Goal: Transaction & Acquisition: Purchase product/service

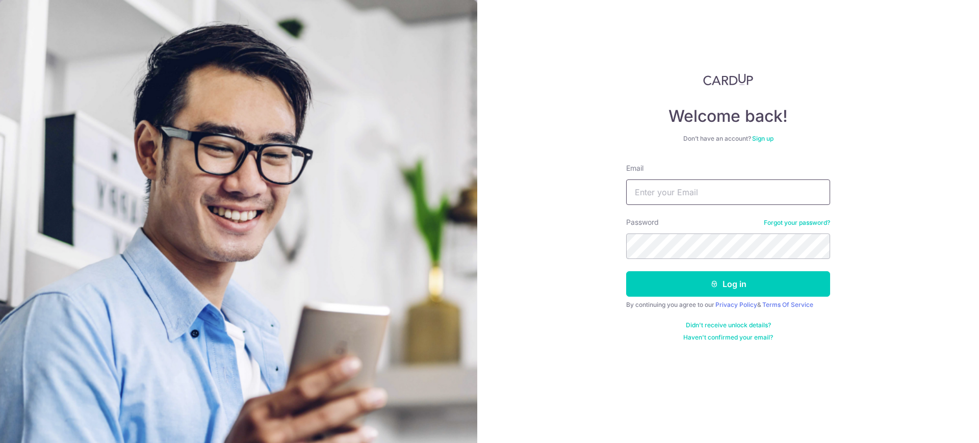
type input "[PERSON_NAME][EMAIL_ADDRESS][DOMAIN_NAME]"
click at [626, 271] on button "Log in" at bounding box center [728, 283] width 204 height 25
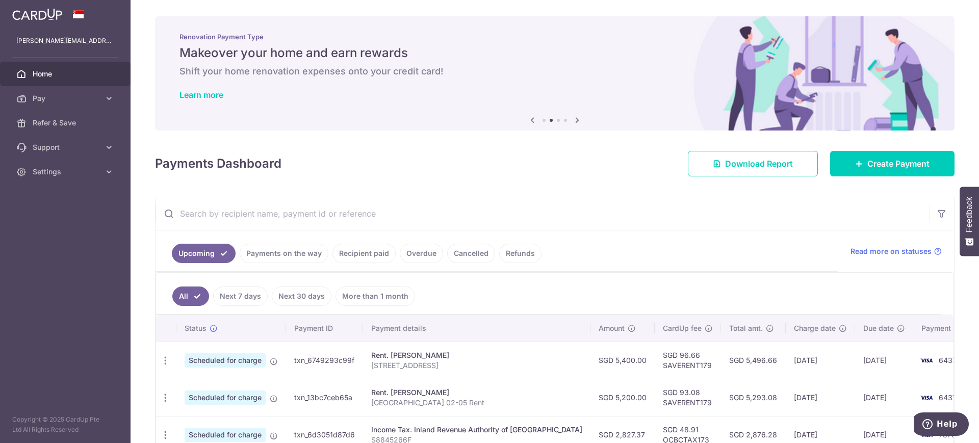
click at [376, 250] on link "Recipient paid" at bounding box center [363, 253] width 63 height 19
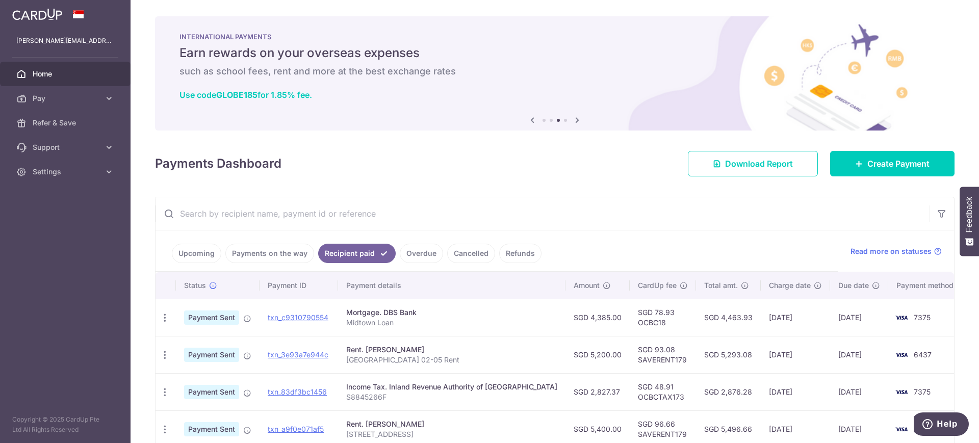
click at [670, 209] on input "text" at bounding box center [543, 213] width 774 height 33
click at [359, 222] on input "text" at bounding box center [543, 213] width 774 height 33
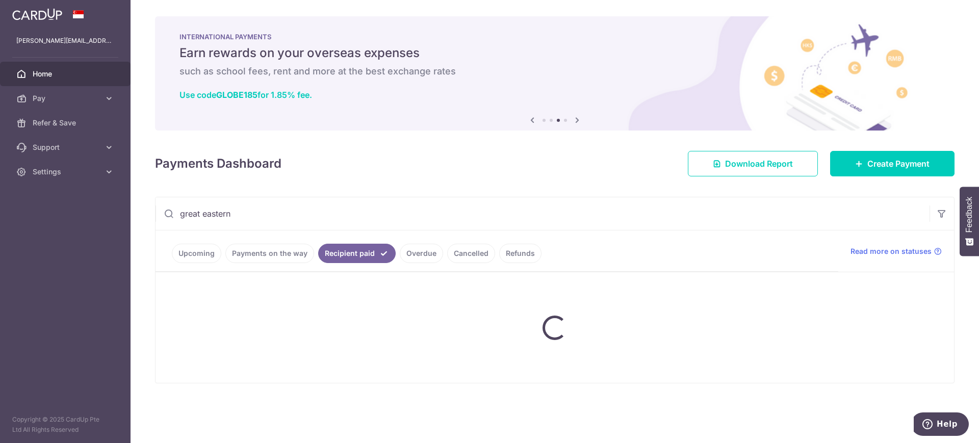
type input "great eastern"
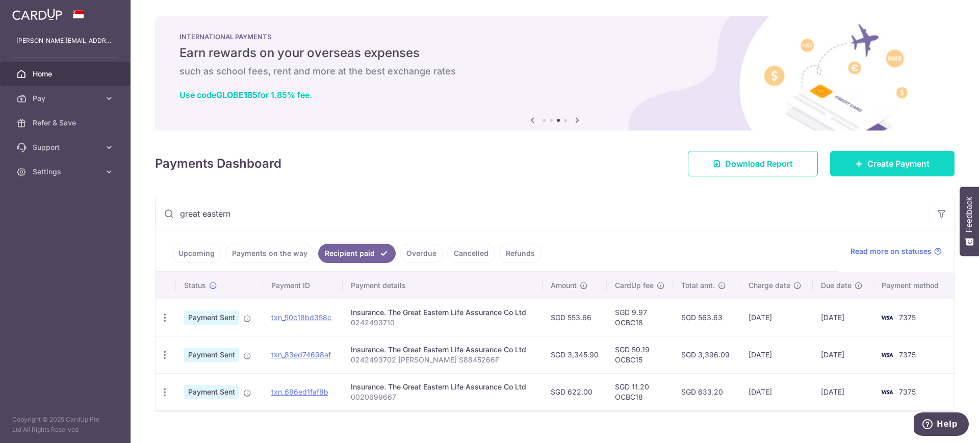
click at [845, 154] on link "Create Payment" at bounding box center [892, 163] width 124 height 25
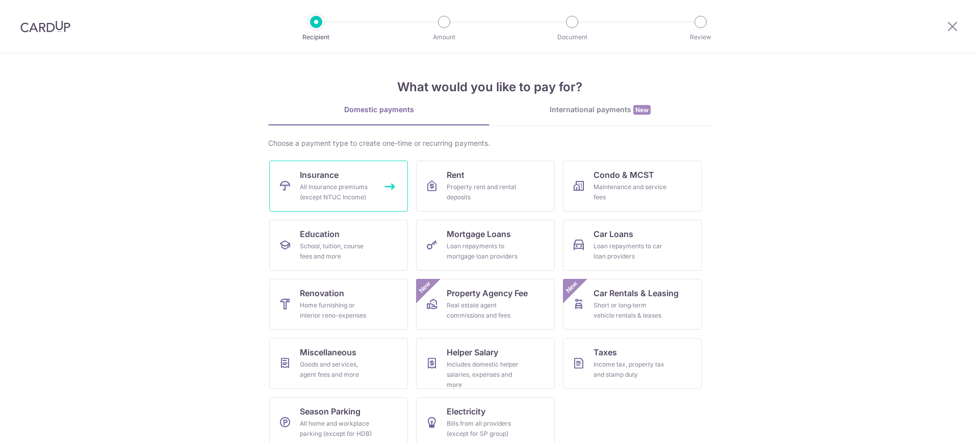
click at [312, 190] on div "All insurance premiums (except NTUC Income)" at bounding box center [336, 192] width 73 height 20
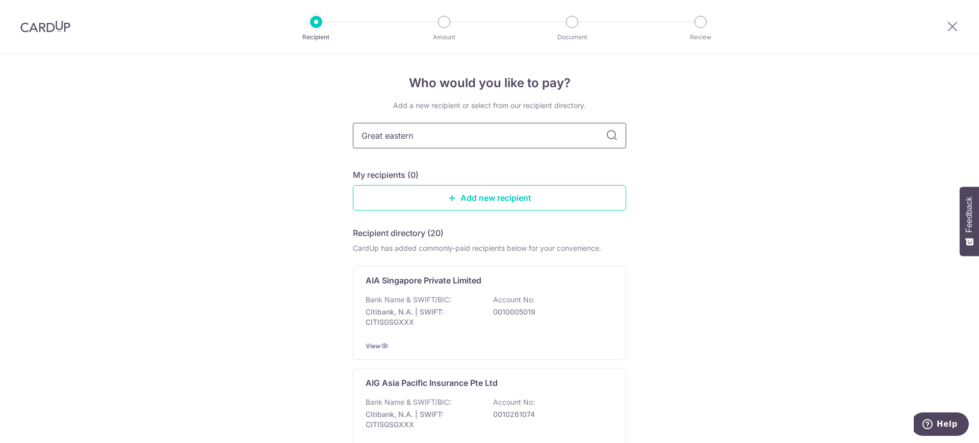
type input "Great eastern"
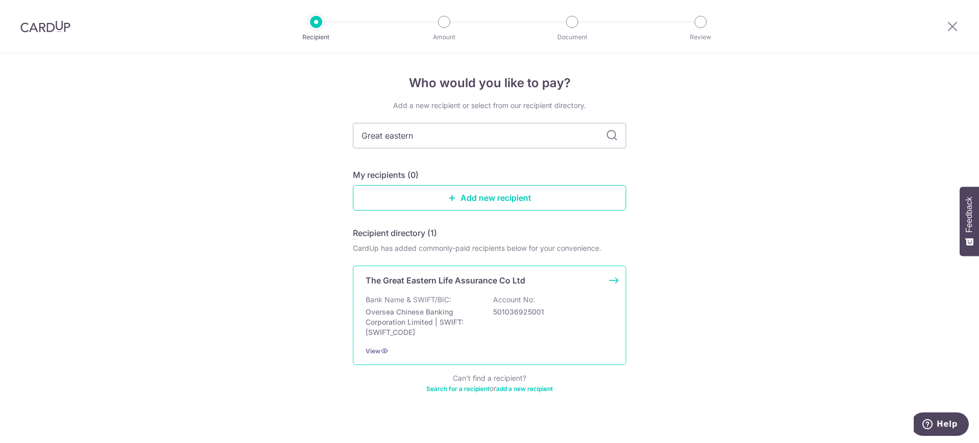
click at [401, 308] on p "Oversea Chinese Banking Corporation Limited | SWIFT: OCBCSGSGXXX" at bounding box center [423, 322] width 114 height 31
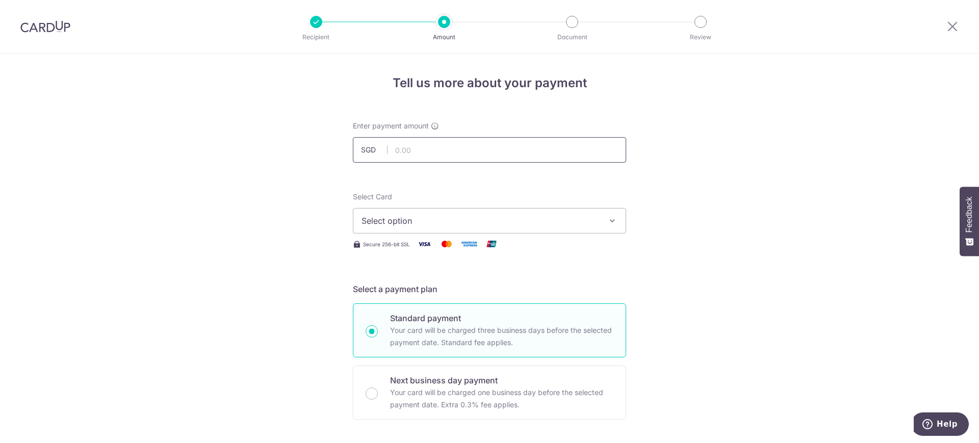
click at [484, 144] on input "text" at bounding box center [489, 149] width 273 height 25
type input "622.00"
click at [374, 209] on button "Select option" at bounding box center [489, 220] width 273 height 25
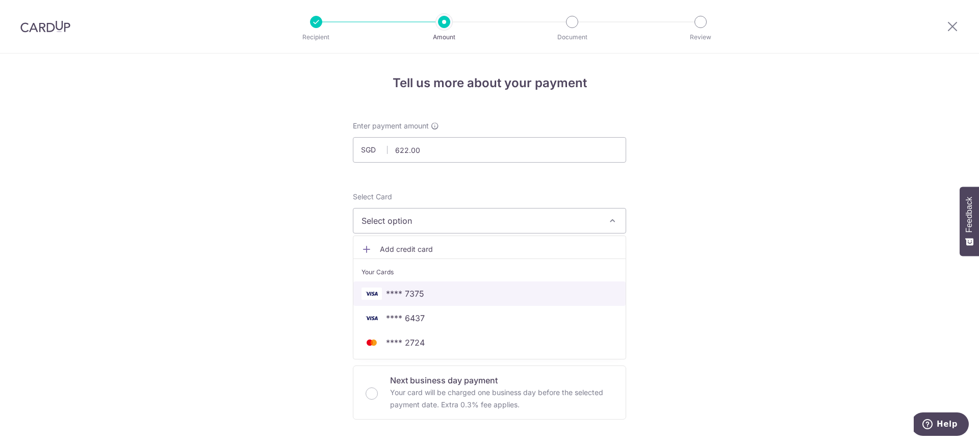
click at [479, 288] on span "**** 7375" at bounding box center [490, 294] width 256 height 12
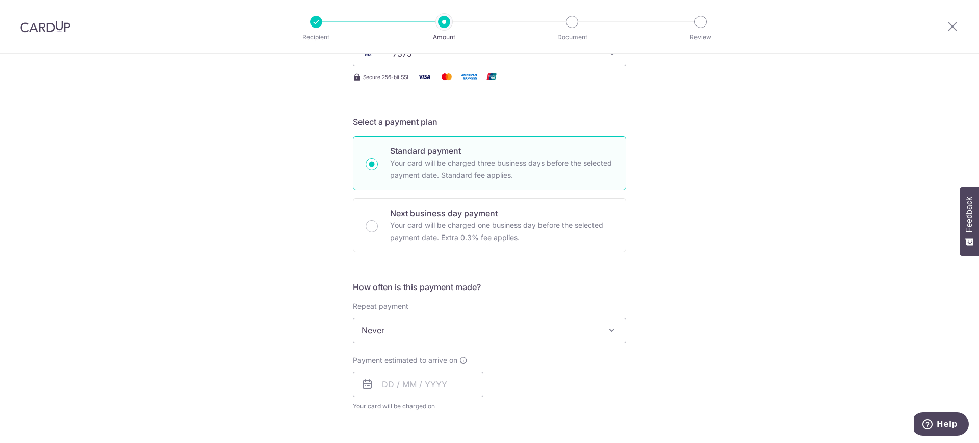
scroll to position [170, 0]
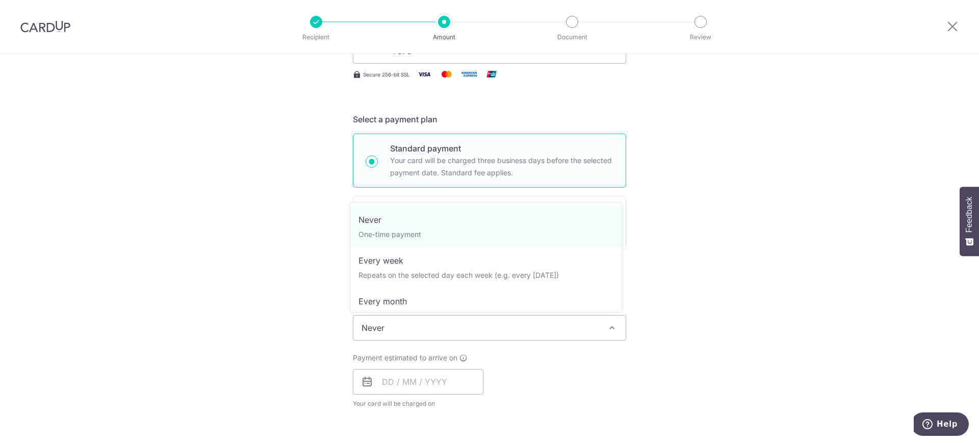
click at [503, 330] on span "Never" at bounding box center [489, 328] width 272 height 24
click at [180, 300] on div "Tell us more about your payment Enter payment amount SGD 622.00 622.00 Select C…" at bounding box center [489, 345] width 979 height 923
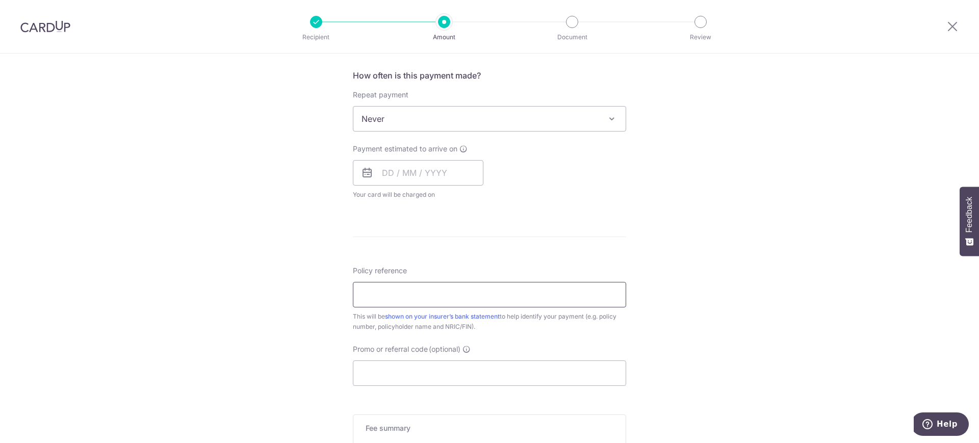
scroll to position [382, 0]
click at [433, 291] on input "Policy reference" at bounding box center [489, 290] width 273 height 25
paste input "'0020699667"
type input "0020699667"
click at [442, 164] on input "text" at bounding box center [418, 169] width 131 height 25
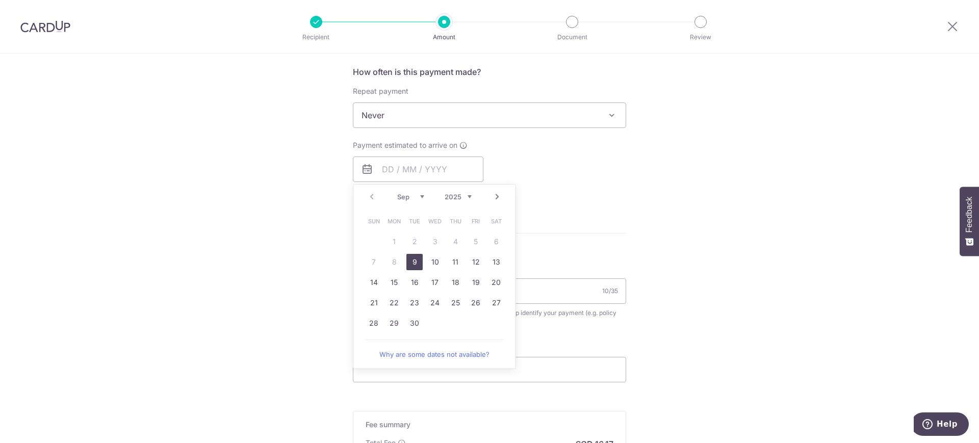
click at [411, 259] on link "9" at bounding box center [414, 262] width 16 height 16
type input "09/09/2025"
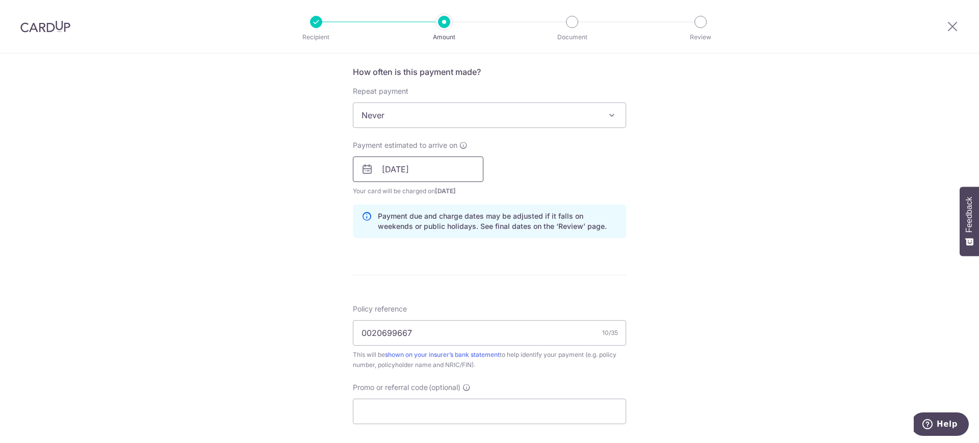
click at [400, 169] on input "09/09/2025" at bounding box center [418, 169] width 131 height 25
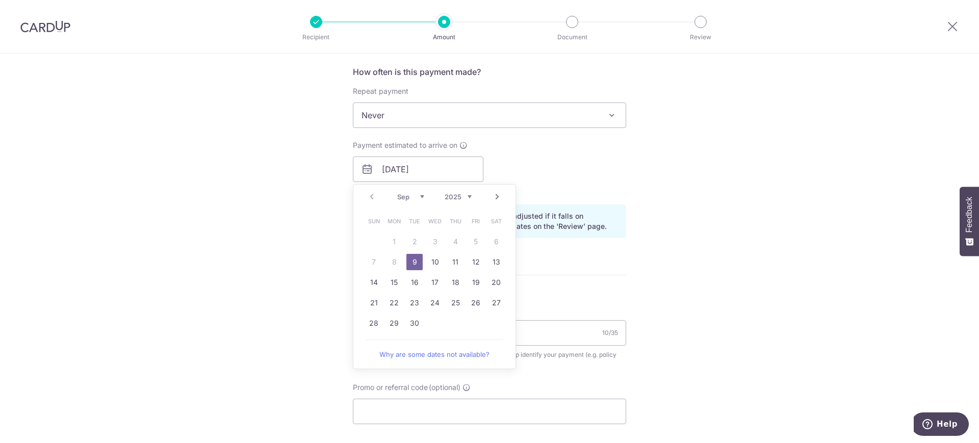
click at [713, 273] on div "Tell us more about your payment Enter payment amount SGD 622.00 622.00 Select C…" at bounding box center [489, 153] width 979 height 964
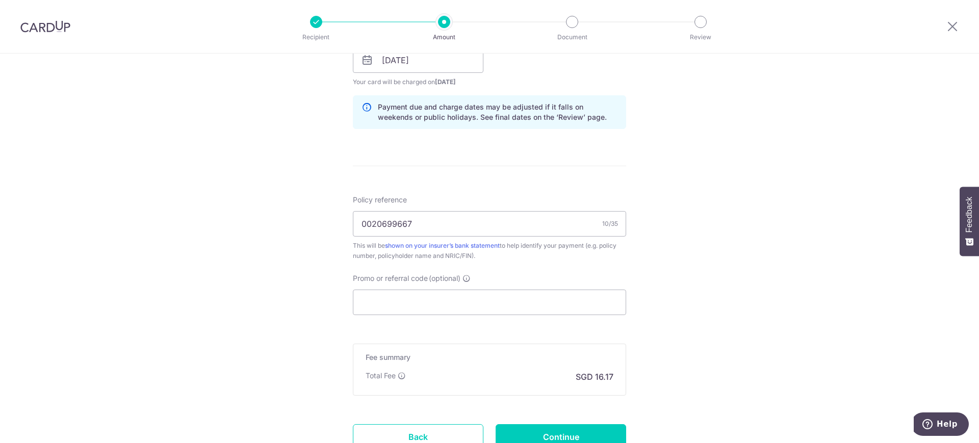
scroll to position [510, 0]
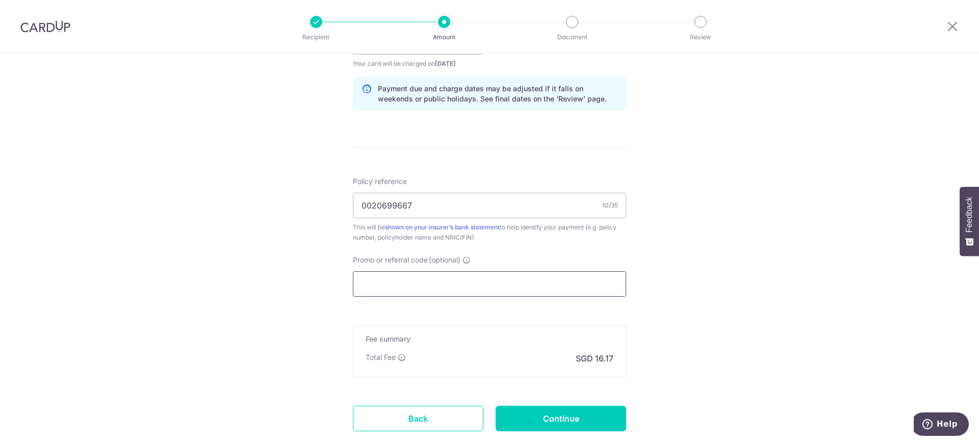
click at [496, 274] on input "Promo or referral code (optional)" at bounding box center [489, 283] width 273 height 25
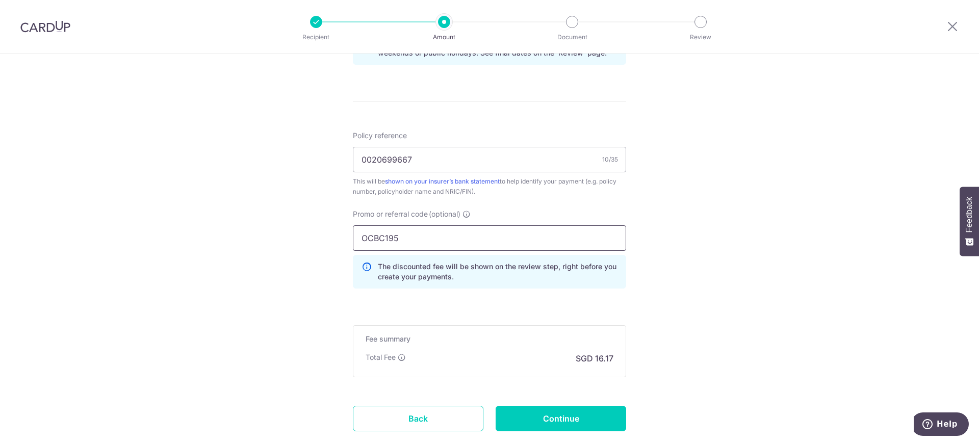
scroll to position [616, 0]
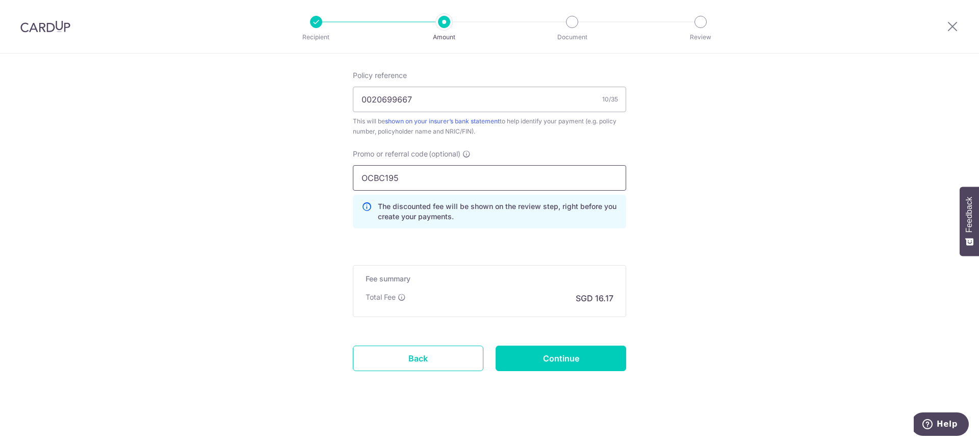
type input "OCBC195"
click at [578, 353] on input "Continue" at bounding box center [561, 358] width 131 height 25
type input "Create Schedule"
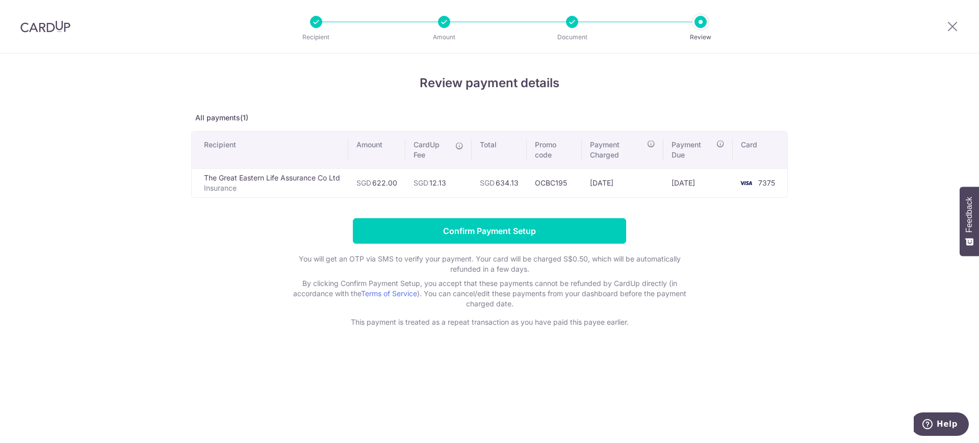
drag, startPoint x: 450, startPoint y: 183, endPoint x: 436, endPoint y: 179, distance: 14.7
click at [436, 179] on td "SGD 12.13" at bounding box center [438, 182] width 66 height 29
copy td "12.13"
drag, startPoint x: 591, startPoint y: 182, endPoint x: 633, endPoint y: 182, distance: 42.3
click at [633, 182] on td "[DATE]" at bounding box center [623, 182] width 82 height 29
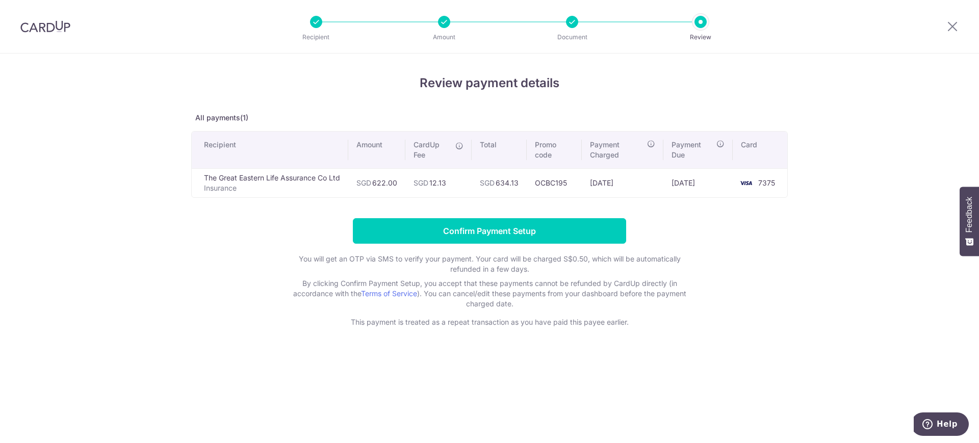
copy td "[DATE]"
drag, startPoint x: 679, startPoint y: 184, endPoint x: 721, endPoint y: 189, distance: 42.1
click at [721, 189] on td "[DATE]" at bounding box center [697, 182] width 69 height 29
copy td "[DATE]"
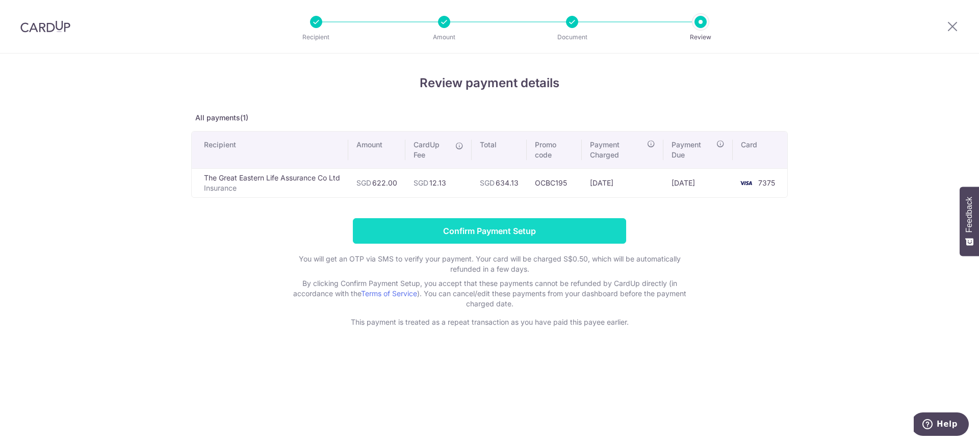
click at [420, 231] on input "Confirm Payment Setup" at bounding box center [489, 230] width 273 height 25
